Goal: Navigation & Orientation: Understand site structure

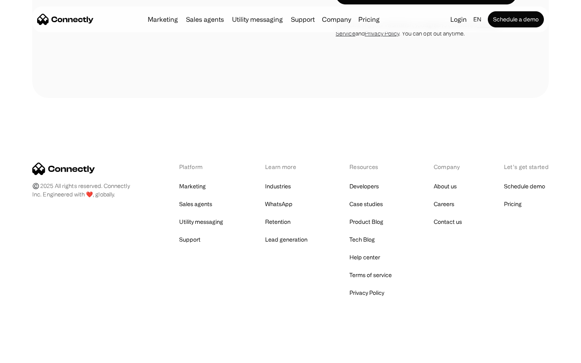
scroll to position [2873, 0]
